Goal: Information Seeking & Learning: Learn about a topic

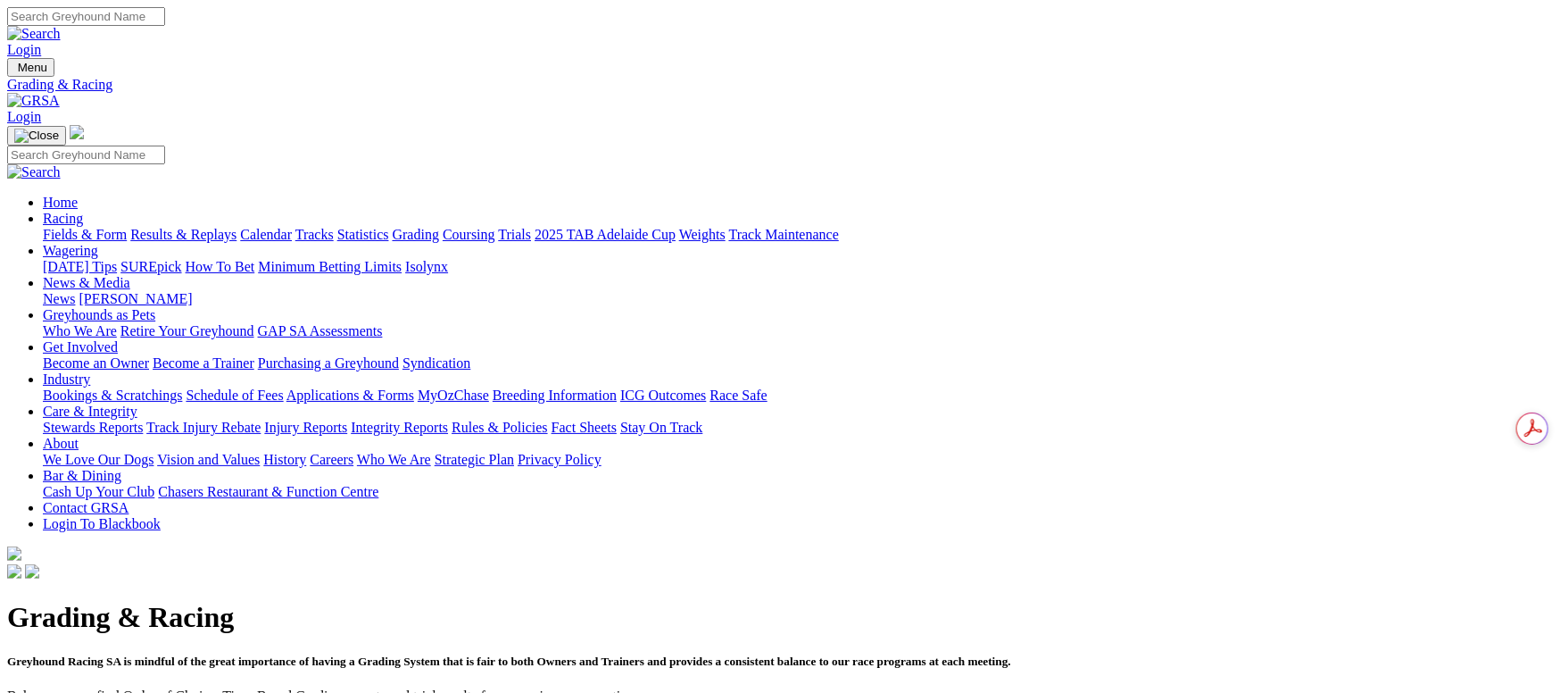
click at [127, 227] on link "Fields & Form" at bounding box center [84, 234] width 84 height 15
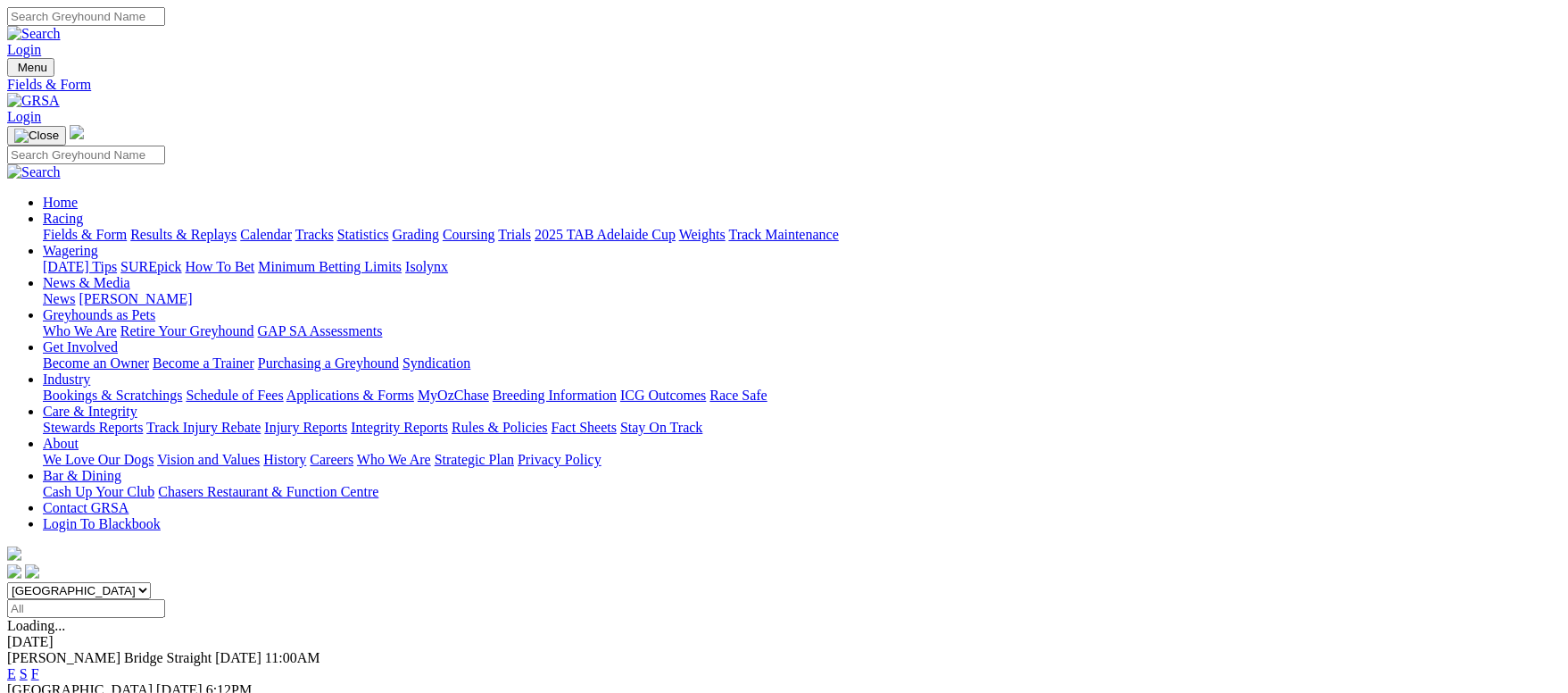
click at [39, 692] on link "F" at bounding box center [35, 705] width 8 height 15
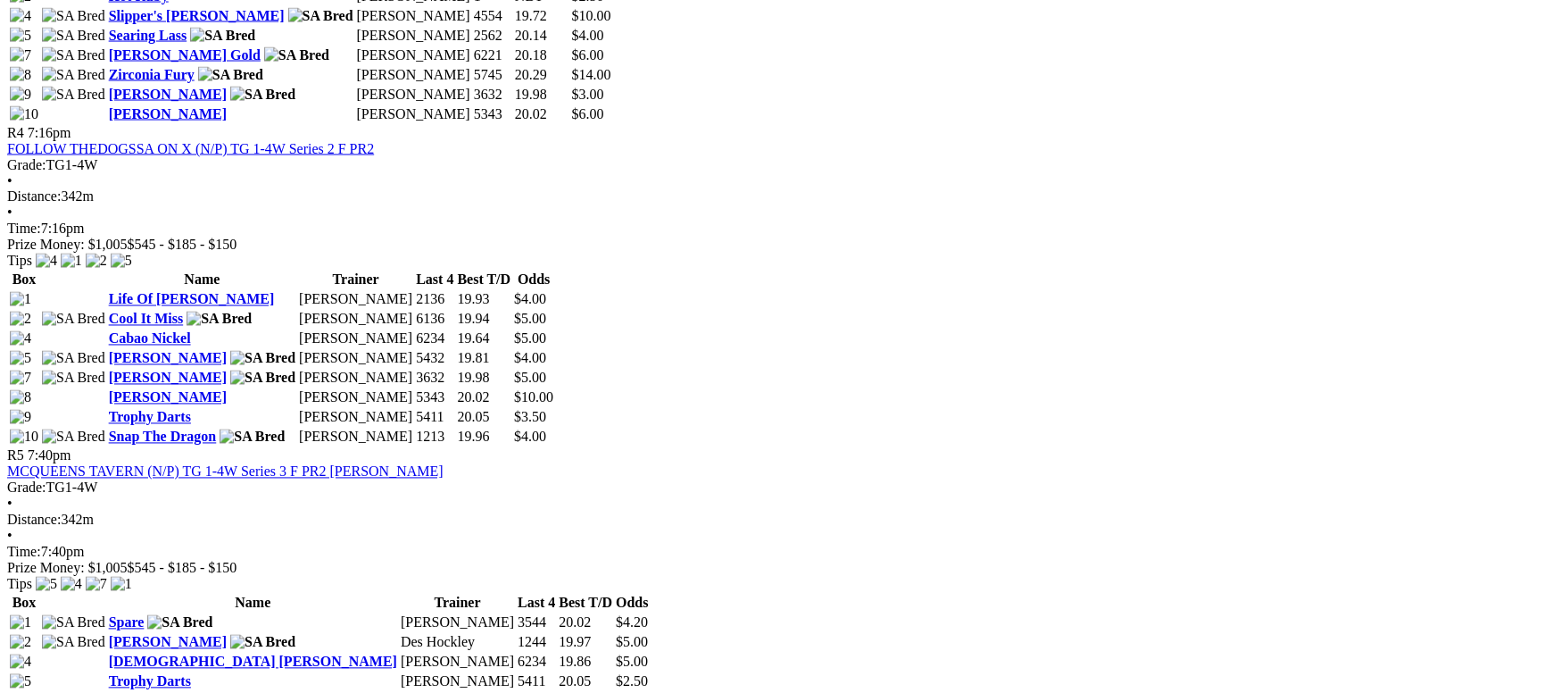
scroll to position [2143, 0]
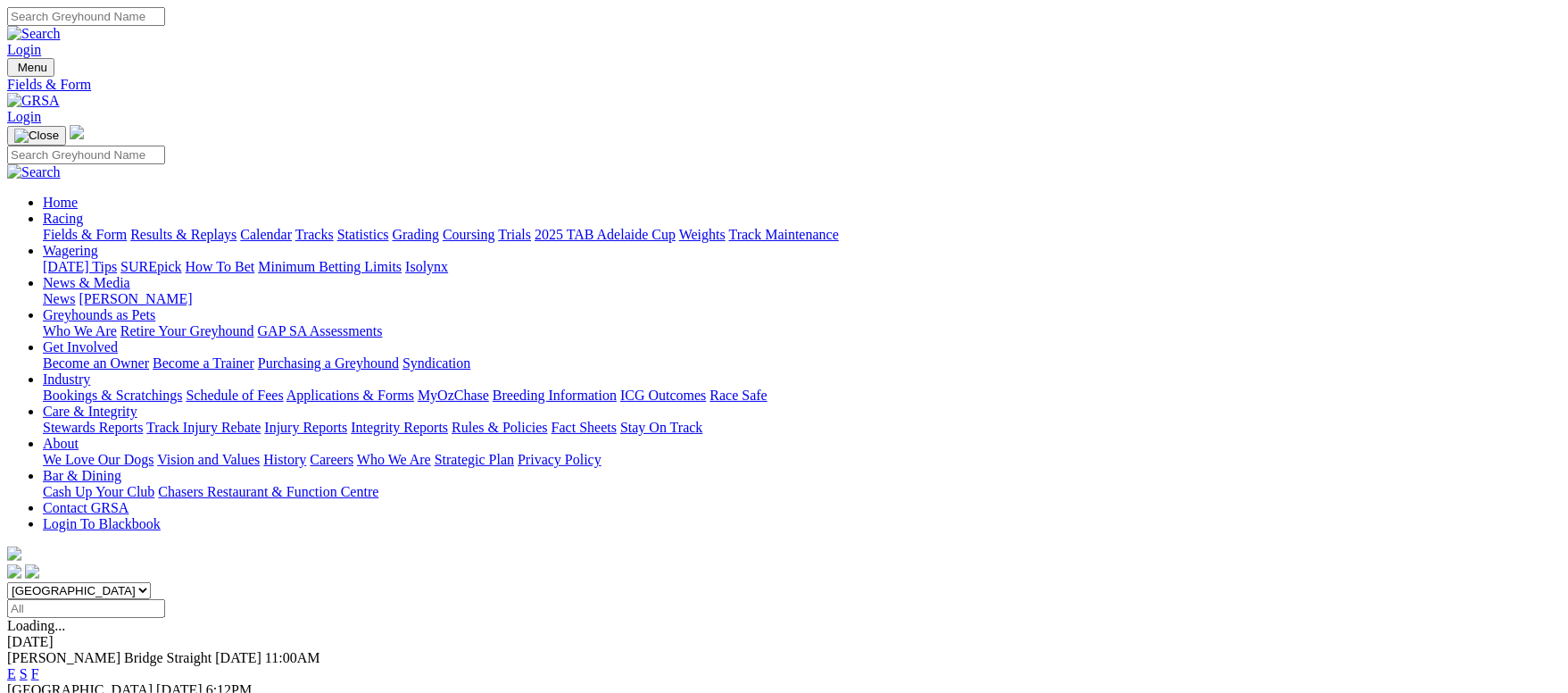
click at [39, 666] on link "F" at bounding box center [35, 673] width 8 height 15
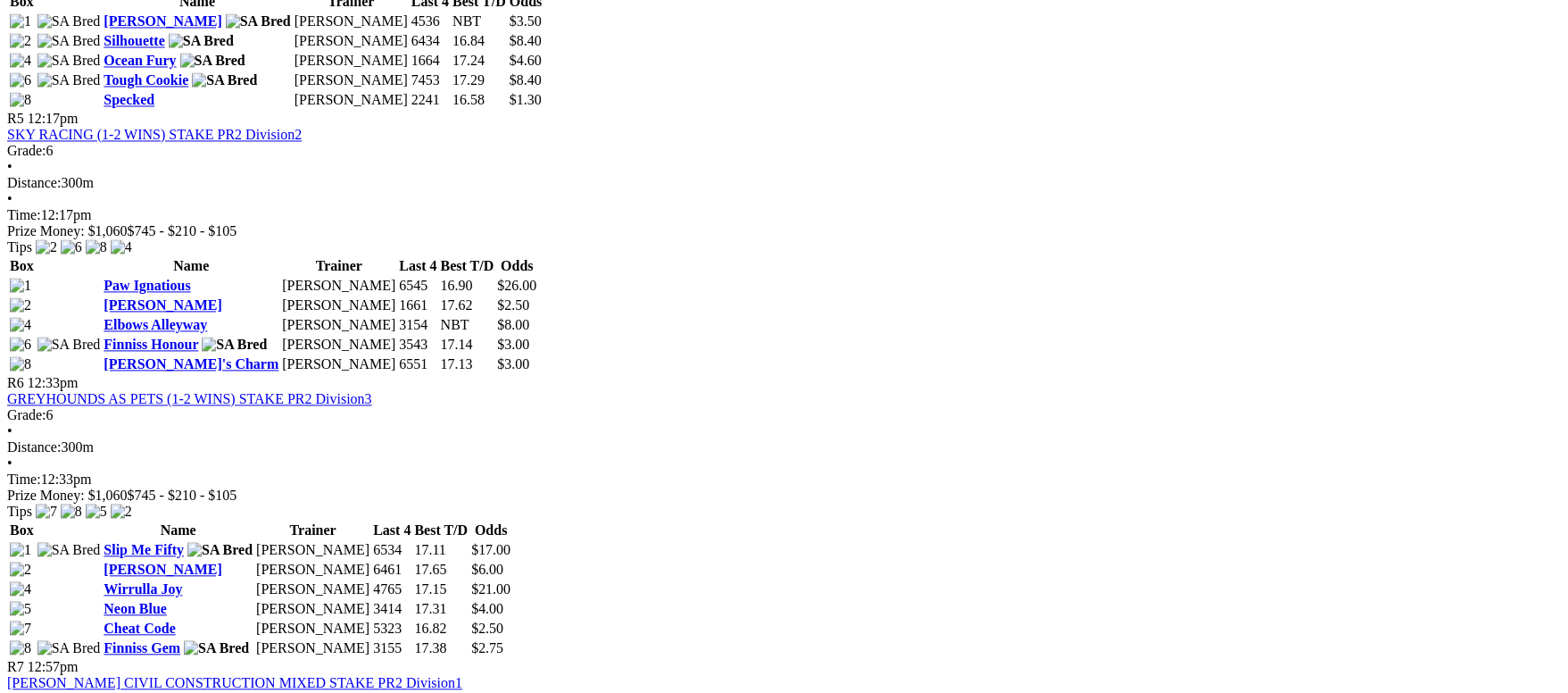
scroll to position [2008, 0]
